Goal: Information Seeking & Learning: Learn about a topic

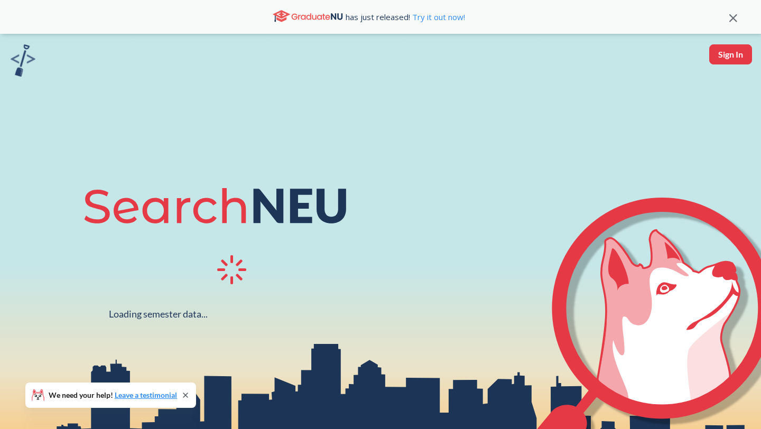
click at [737, 61] on button "Sign In" at bounding box center [730, 54] width 43 height 20
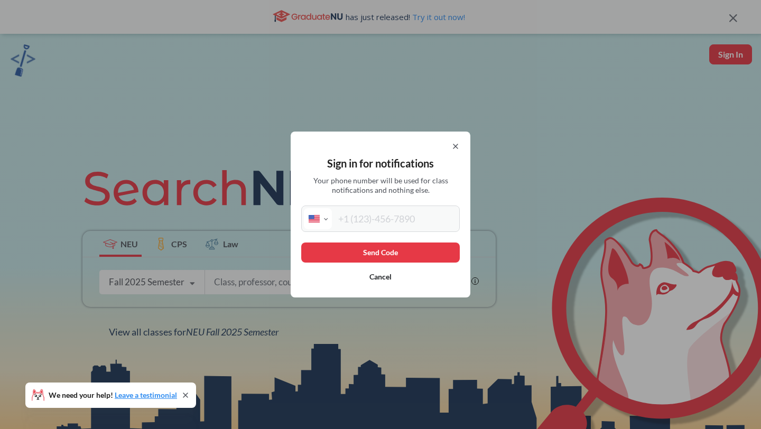
click at [328, 221] on select "International [GEOGRAPHIC_DATA] [GEOGRAPHIC_DATA] [GEOGRAPHIC_DATA] [GEOGRAPHIC…" at bounding box center [318, 218] width 28 height 21
select select "JP"
type input "[PHONE_NUMBER]"
click at [387, 254] on button "Send Code" at bounding box center [380, 252] width 158 height 20
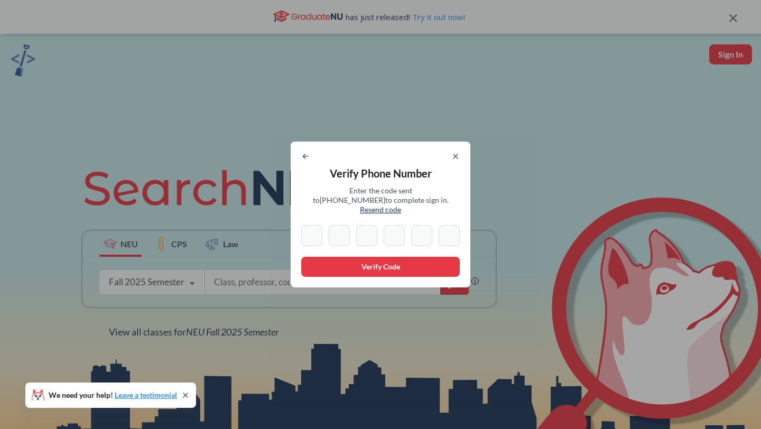
type input "4"
type input "7"
type input "6"
type input "0"
type input "4"
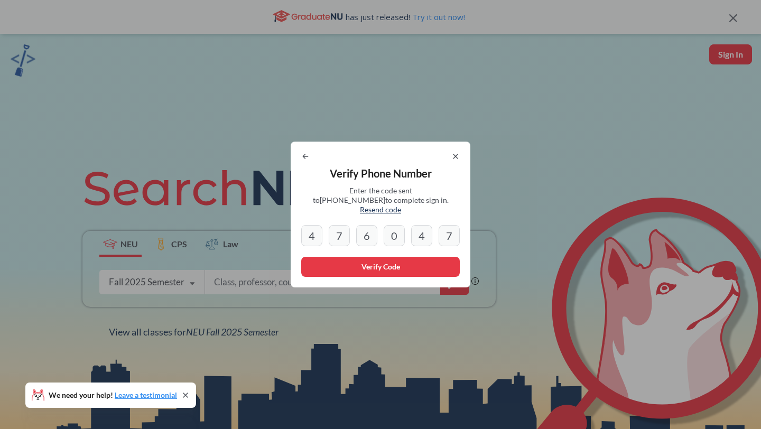
type input "7"
click at [364, 257] on button "Verify Code" at bounding box center [380, 267] width 158 height 20
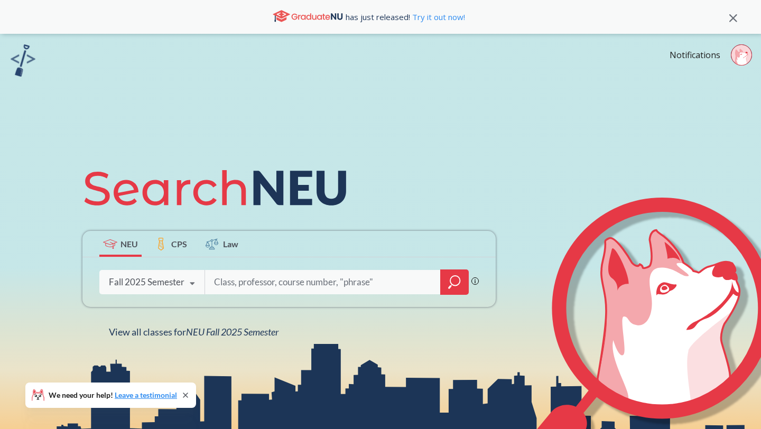
click at [240, 285] on input "search" at bounding box center [323, 282] width 220 height 22
paste input "search neu"
type input "search neu"
click at [375, 287] on input "search" at bounding box center [323, 282] width 220 height 22
paste input "Management Information Systems"
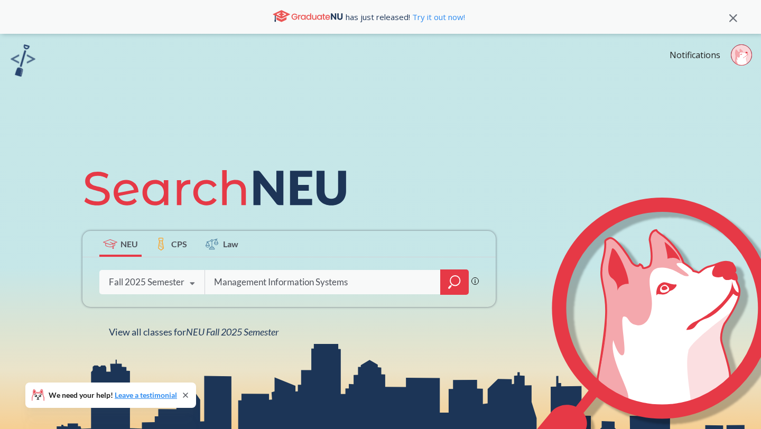
type input "Management Information Systems"
click at [451, 279] on icon "magnifying glass" at bounding box center [454, 282] width 13 height 15
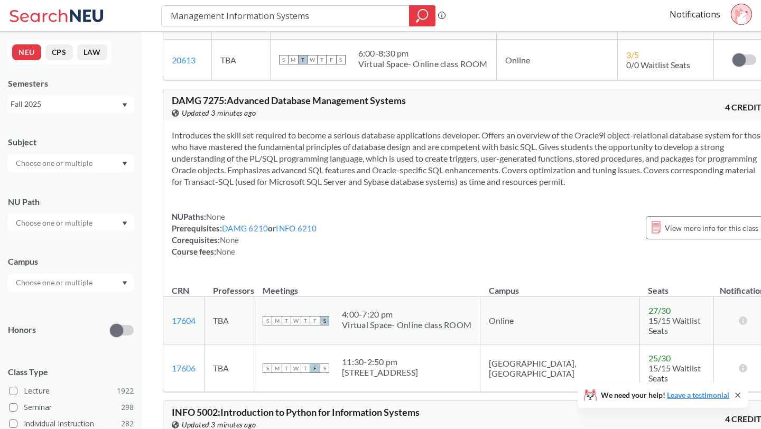
scroll to position [2102, 0]
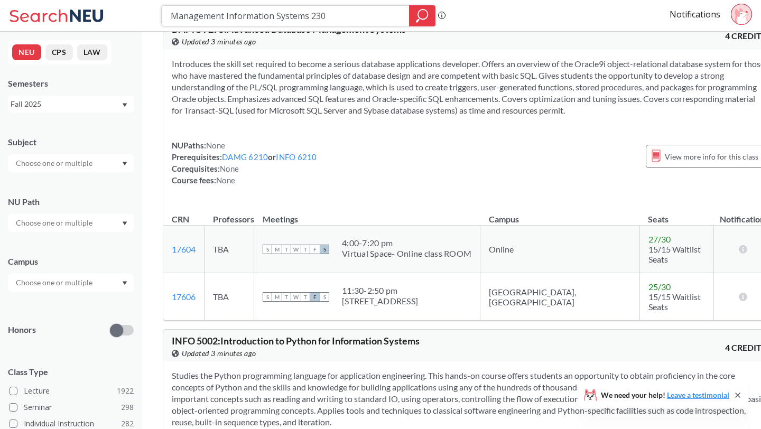
type input "Management Information Systems 2301"
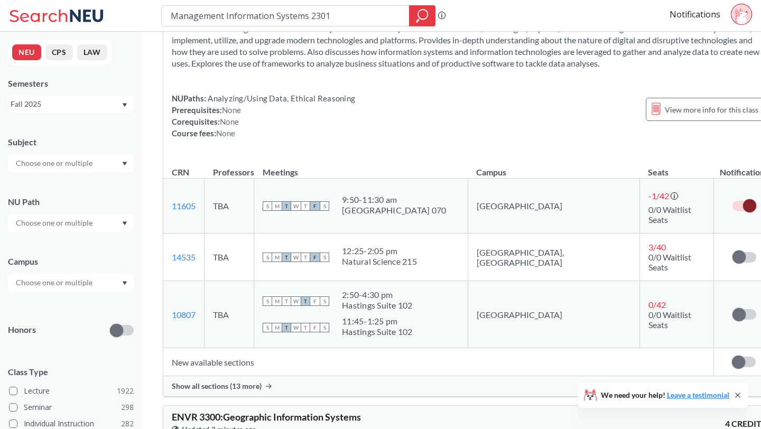
scroll to position [76, 0]
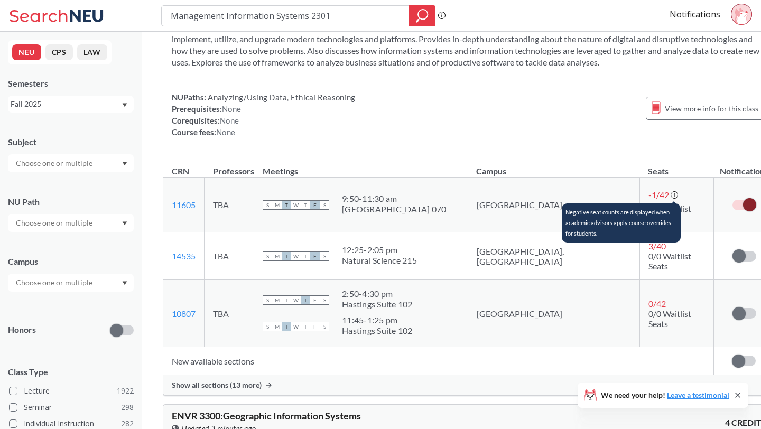
click at [670, 193] on icon at bounding box center [674, 195] width 8 height 8
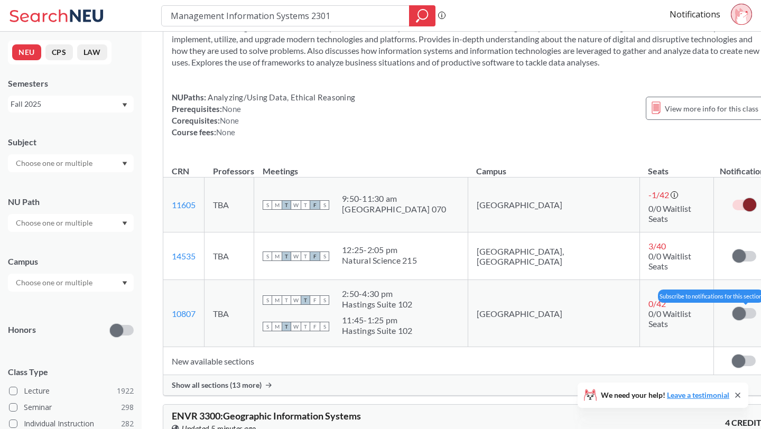
click at [732, 308] on label at bounding box center [744, 313] width 24 height 11
click at [732, 308] on input "checkbox" at bounding box center [732, 308] width 0 height 0
click at [251, 380] on span "Show all sections (13 more)" at bounding box center [217, 385] width 90 height 10
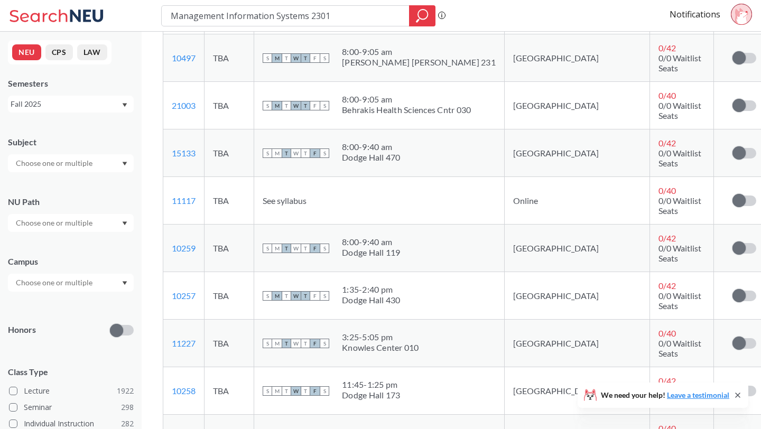
scroll to position [438, 0]
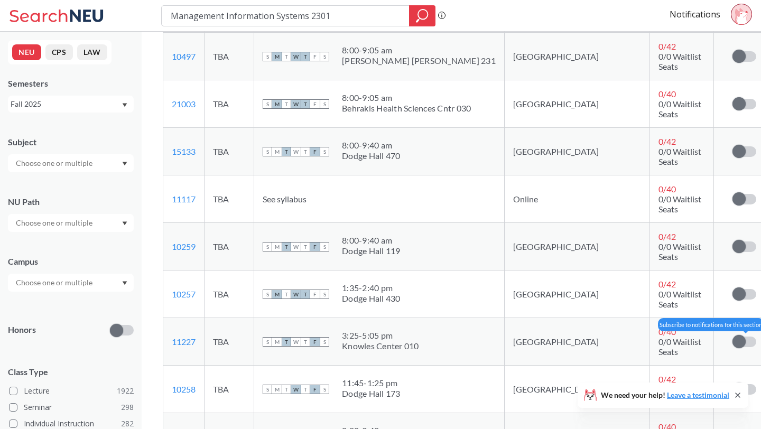
click at [732, 335] on span at bounding box center [738, 341] width 13 height 13
click at [732, 336] on input "checkbox" at bounding box center [732, 336] width 0 height 0
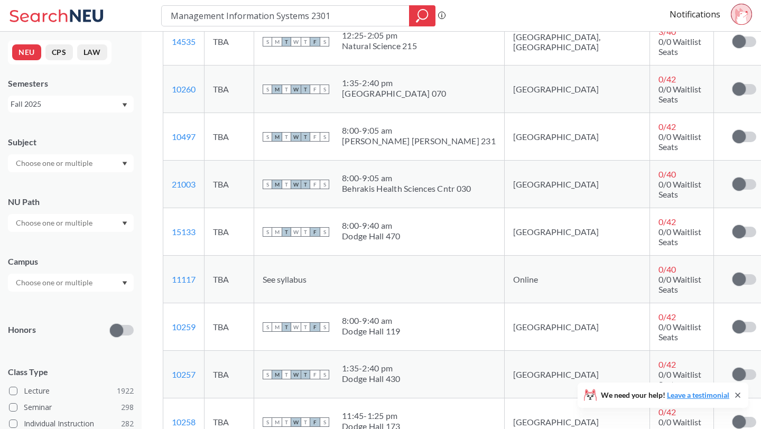
scroll to position [404, 0]
click at [732, 416] on span at bounding box center [738, 422] width 13 height 13
click at [732, 418] on input "checkbox" at bounding box center [732, 418] width 0 height 0
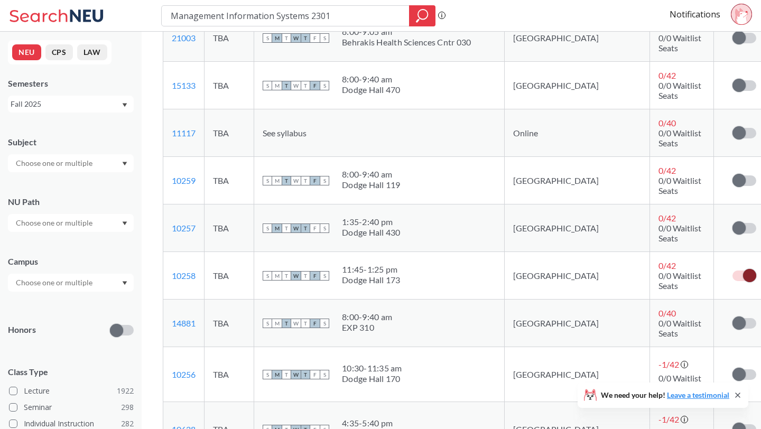
scroll to position [552, 0]
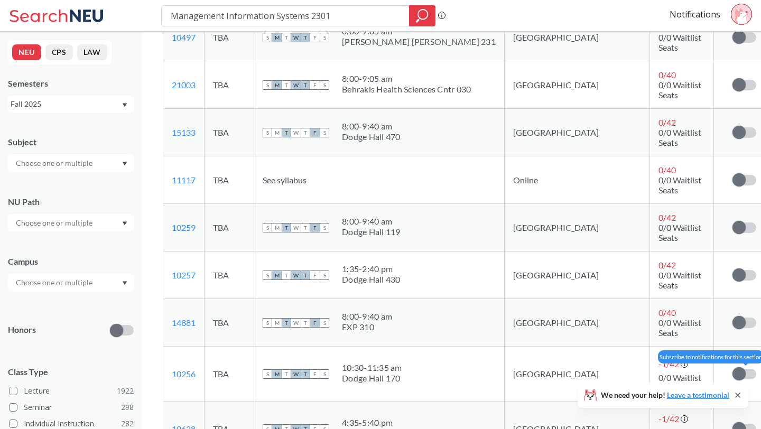
click at [732, 369] on label at bounding box center [744, 374] width 24 height 11
click at [732, 369] on input "checkbox" at bounding box center [732, 369] width 0 height 0
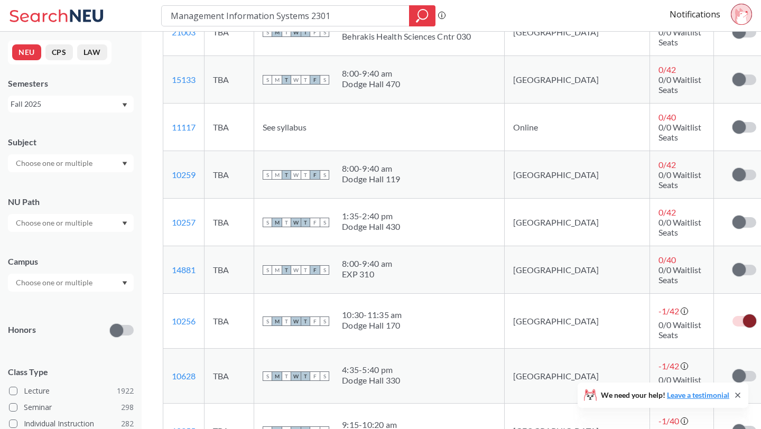
scroll to position [619, 0]
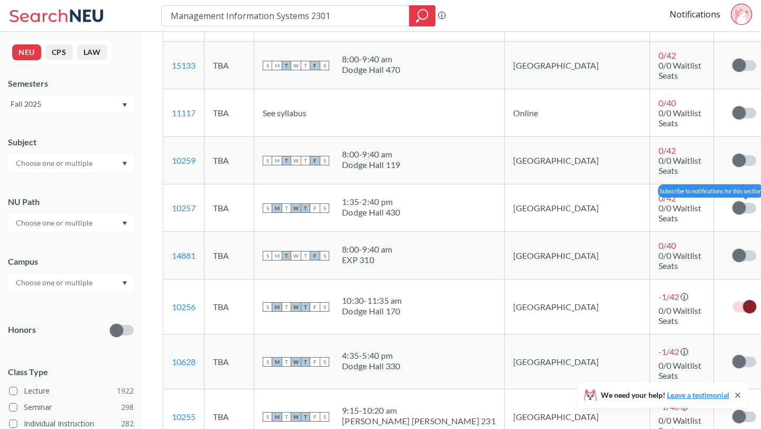
click at [732, 203] on label at bounding box center [744, 208] width 24 height 11
click at [732, 203] on input "checkbox" at bounding box center [732, 203] width 0 height 0
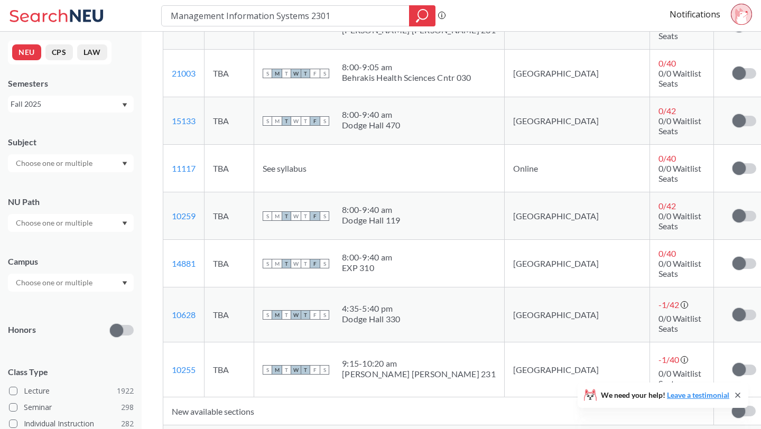
scroll to position [670, 0]
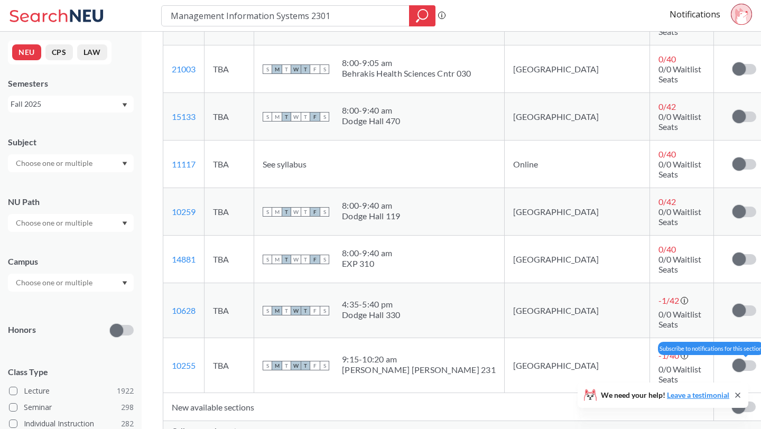
click at [732, 359] on span at bounding box center [738, 365] width 13 height 13
click at [732, 360] on input "checkbox" at bounding box center [732, 360] width 0 height 0
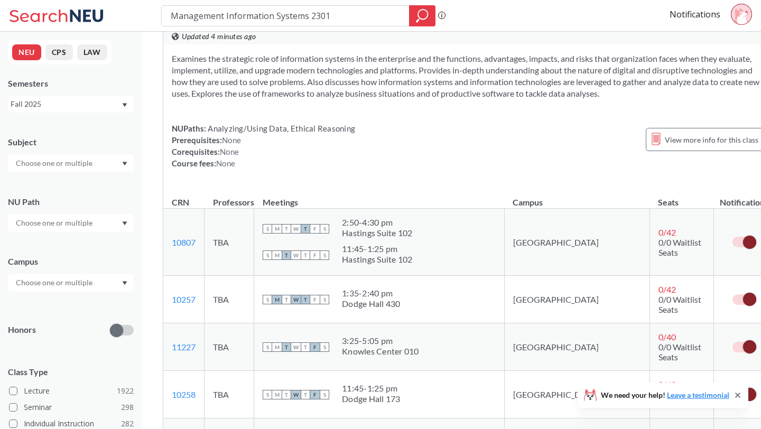
scroll to position [0, 0]
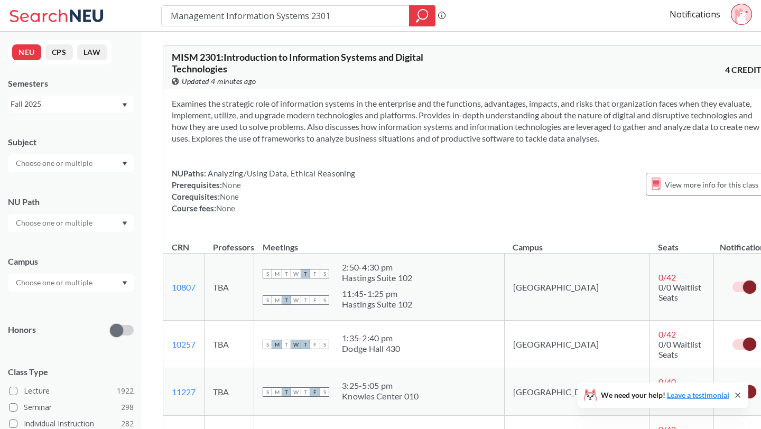
click at [740, 7] on circle at bounding box center [741, 14] width 21 height 21
click at [686, 20] on div "Notifications" at bounding box center [714, 16] width 91 height 24
click at [685, 14] on link "Notifications" at bounding box center [694, 14] width 51 height 12
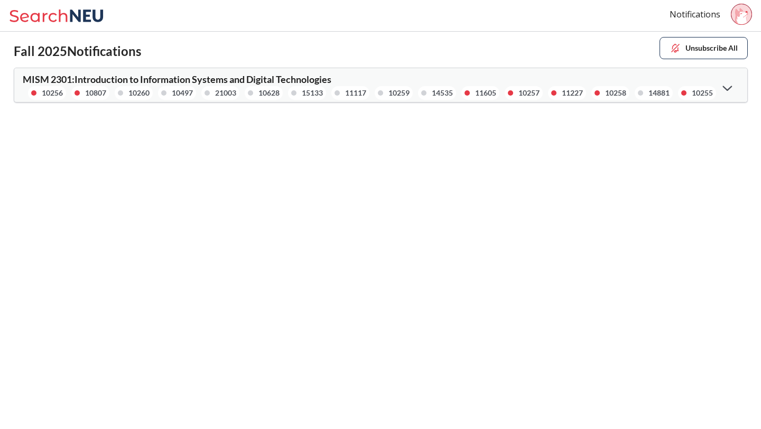
click at [731, 83] on div at bounding box center [727, 88] width 23 height 22
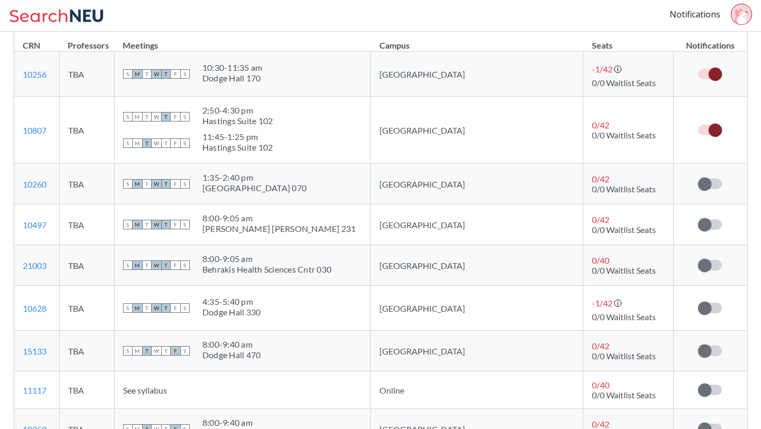
scroll to position [454, 0]
